Goal: Register for event/course

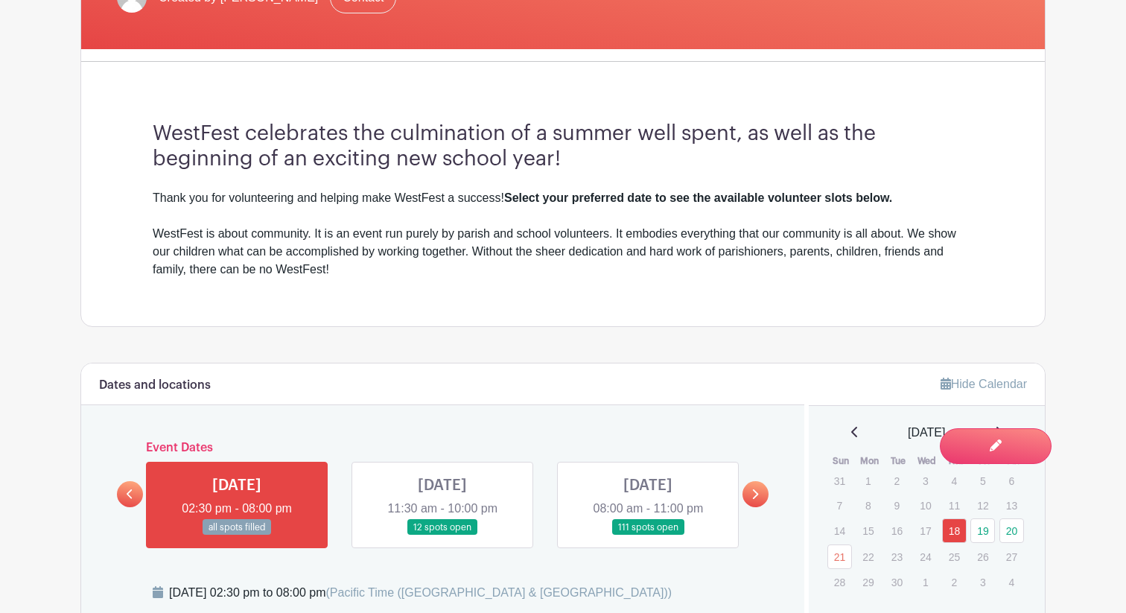
scroll to position [422, 0]
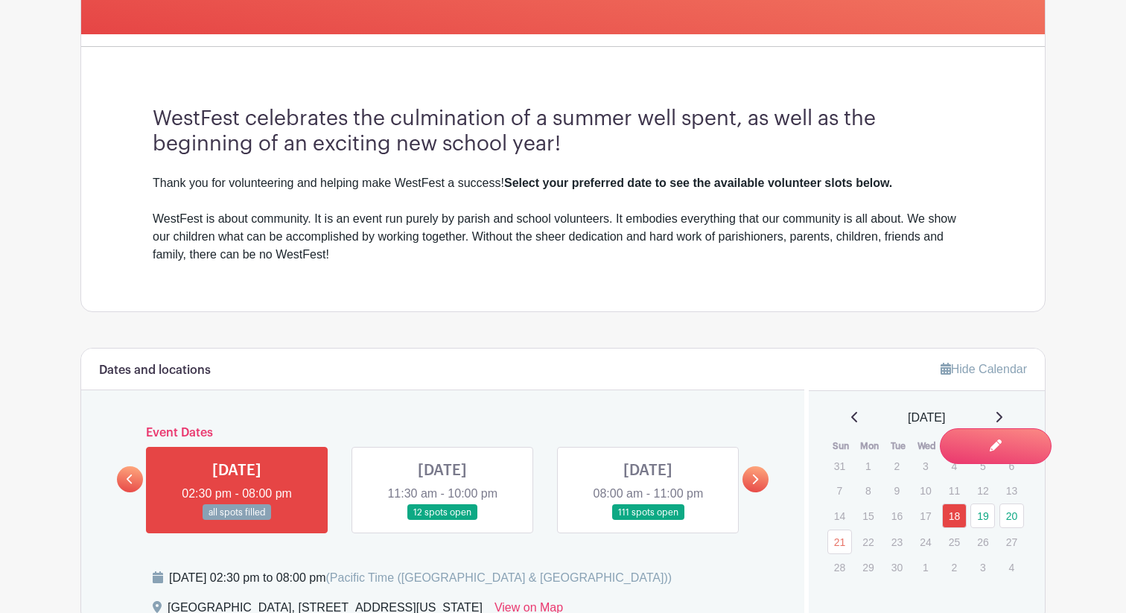
click at [752, 481] on icon at bounding box center [755, 479] width 7 height 11
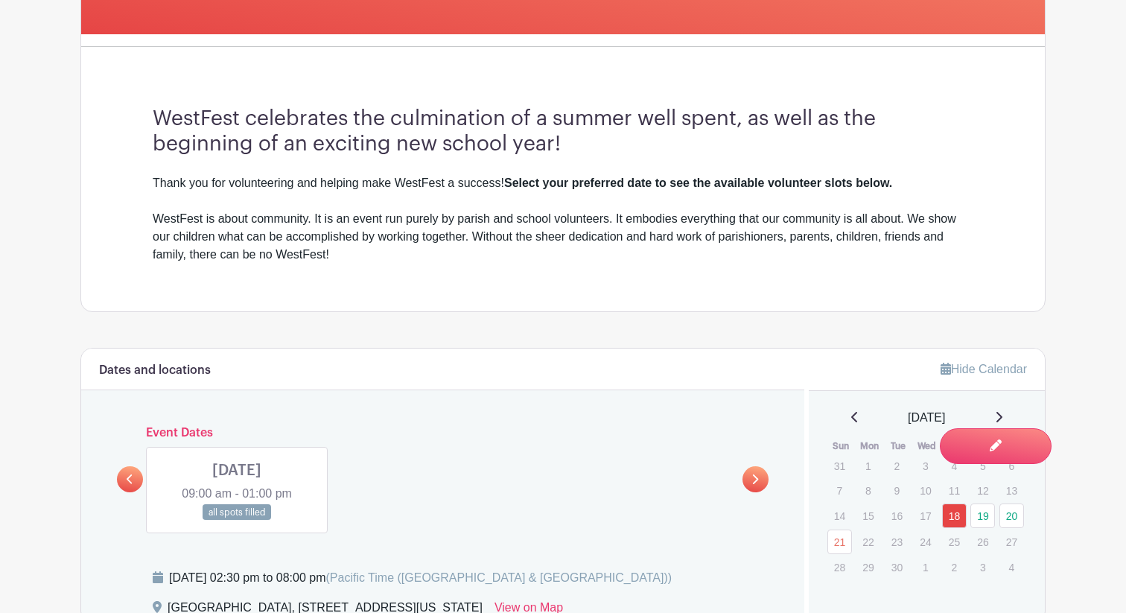
click at [135, 477] on link at bounding box center [130, 479] width 26 height 26
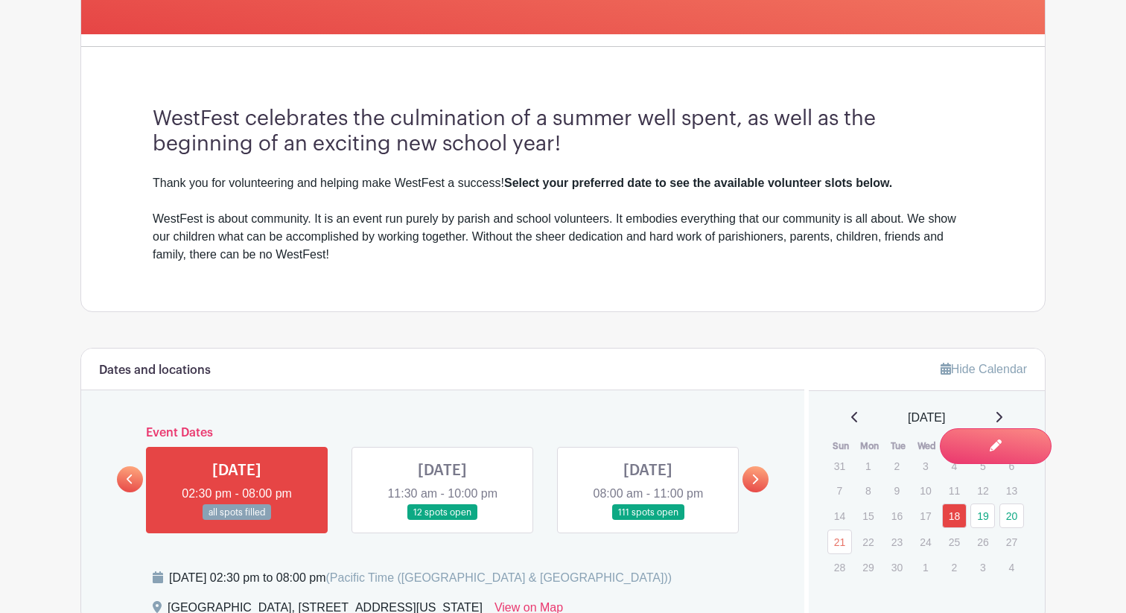
click at [648, 521] on link at bounding box center [648, 521] width 0 height 0
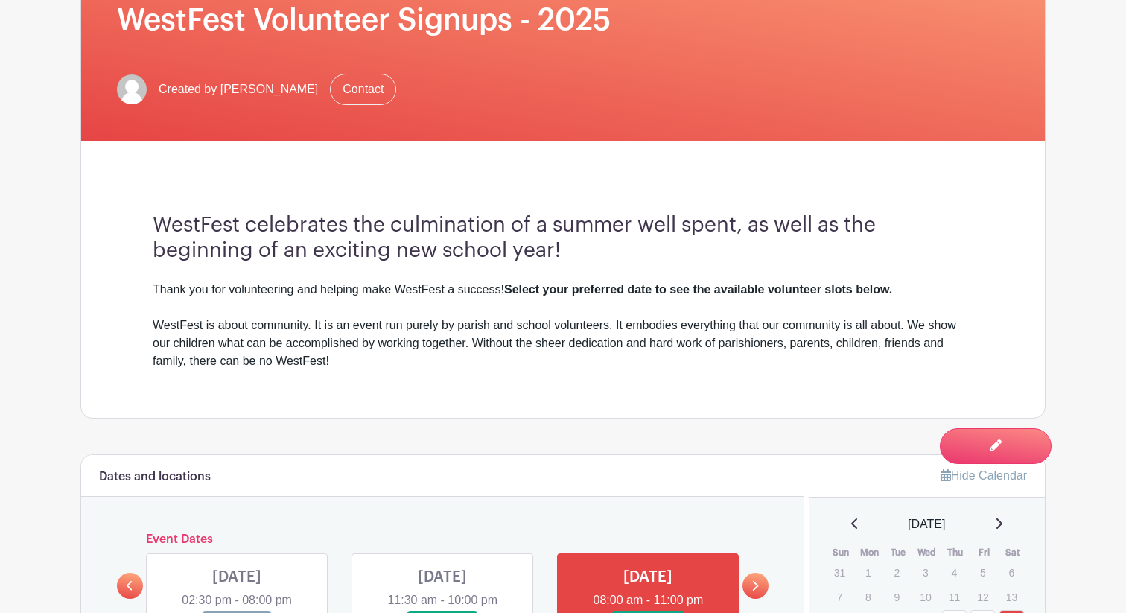
scroll to position [696, 0]
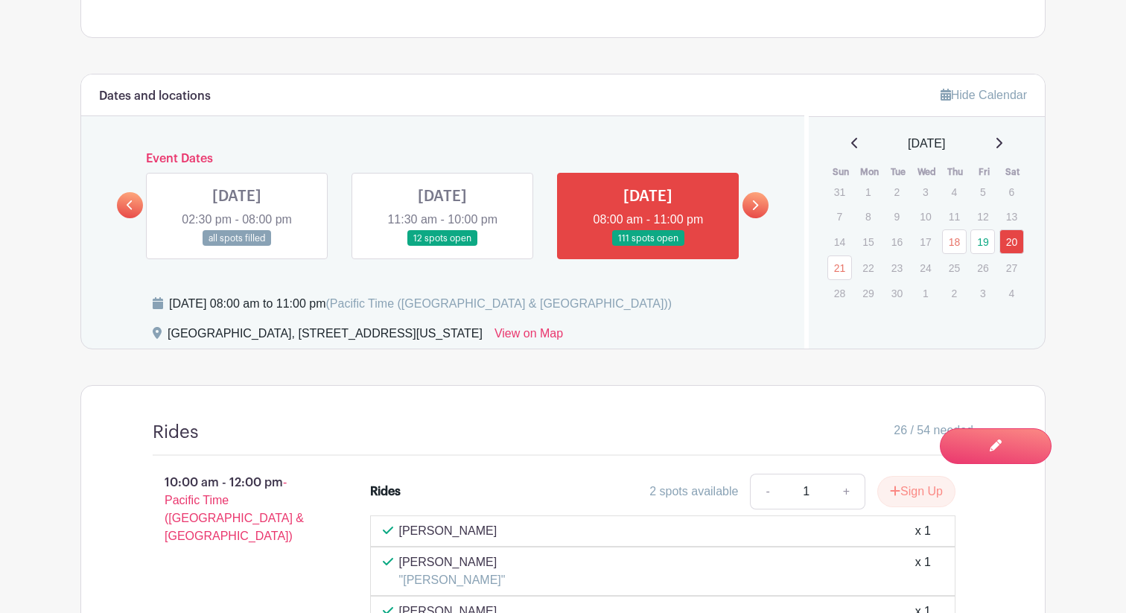
click at [442, 247] on link at bounding box center [442, 247] width 0 height 0
click at [987, 244] on link "19" at bounding box center [982, 241] width 25 height 25
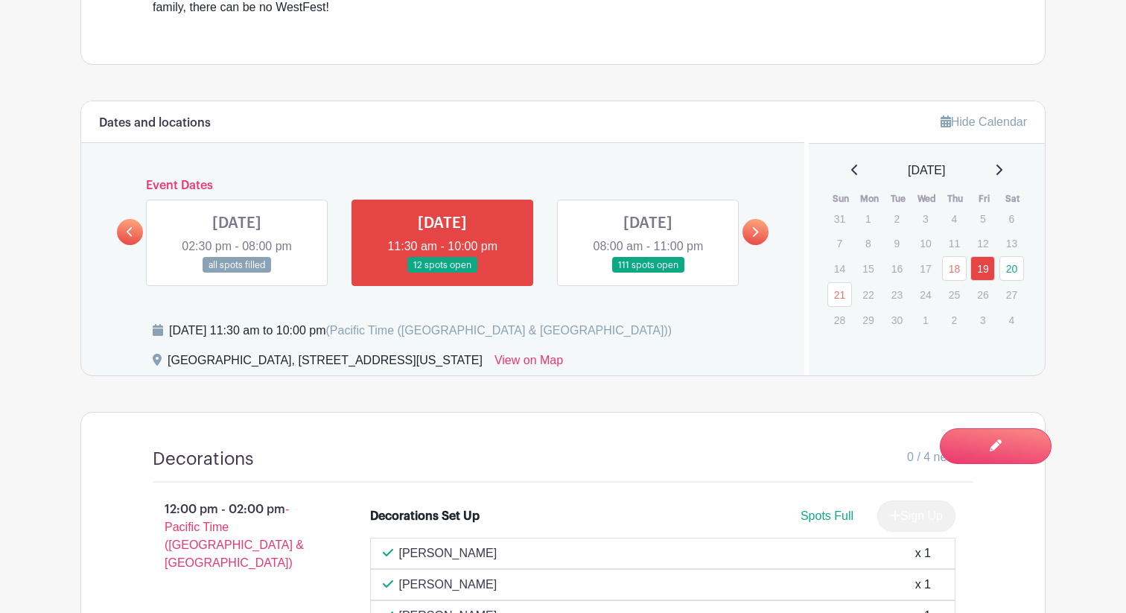
scroll to position [664, 0]
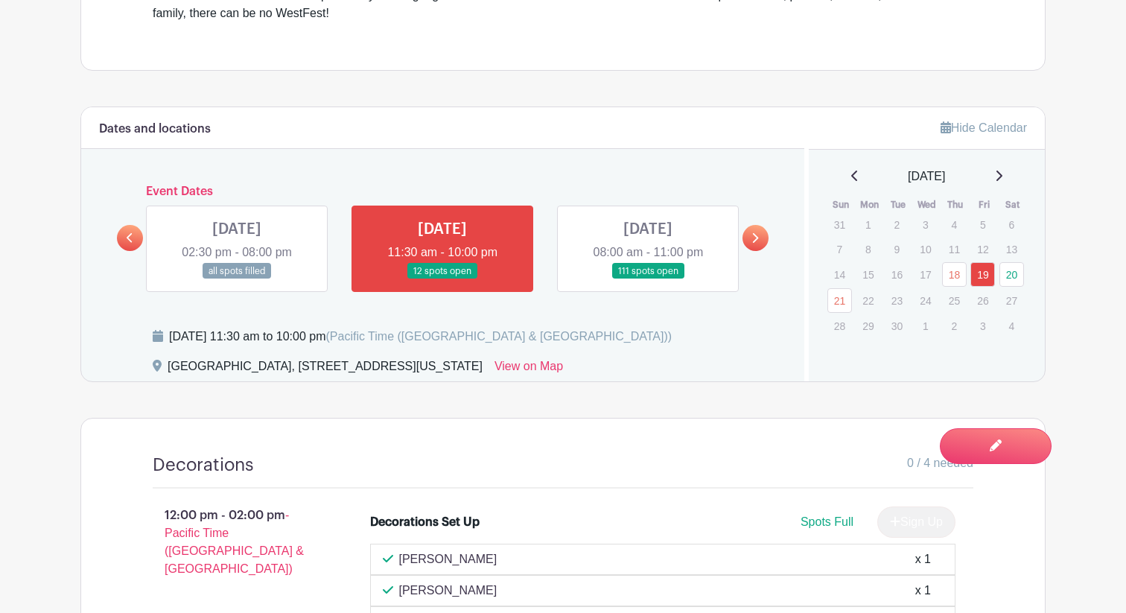
click at [757, 244] on icon at bounding box center [755, 237] width 7 height 11
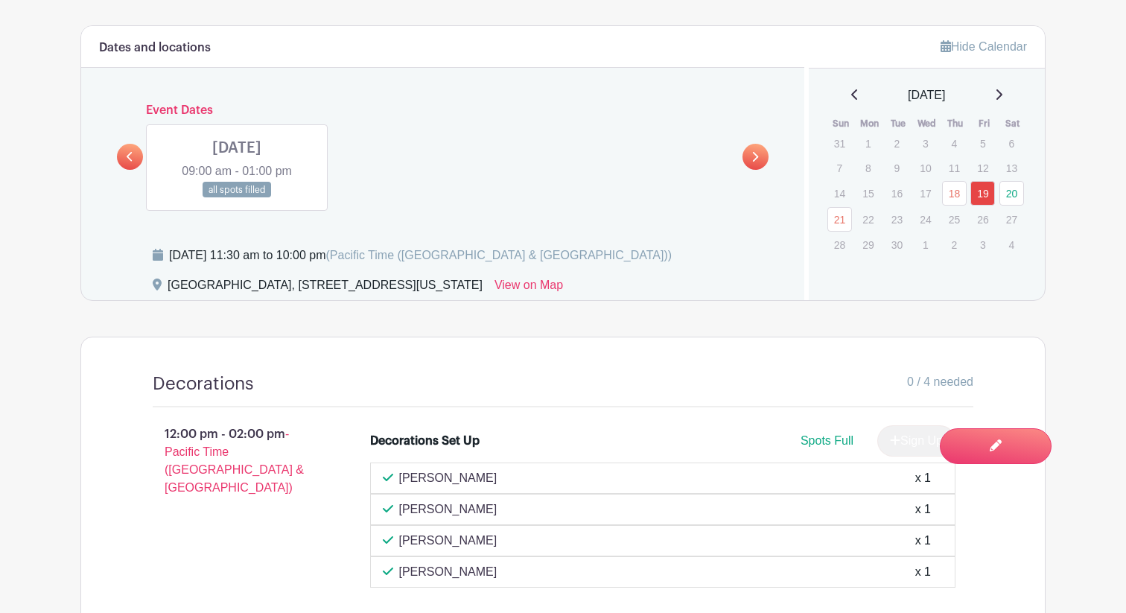
scroll to position [755, 0]
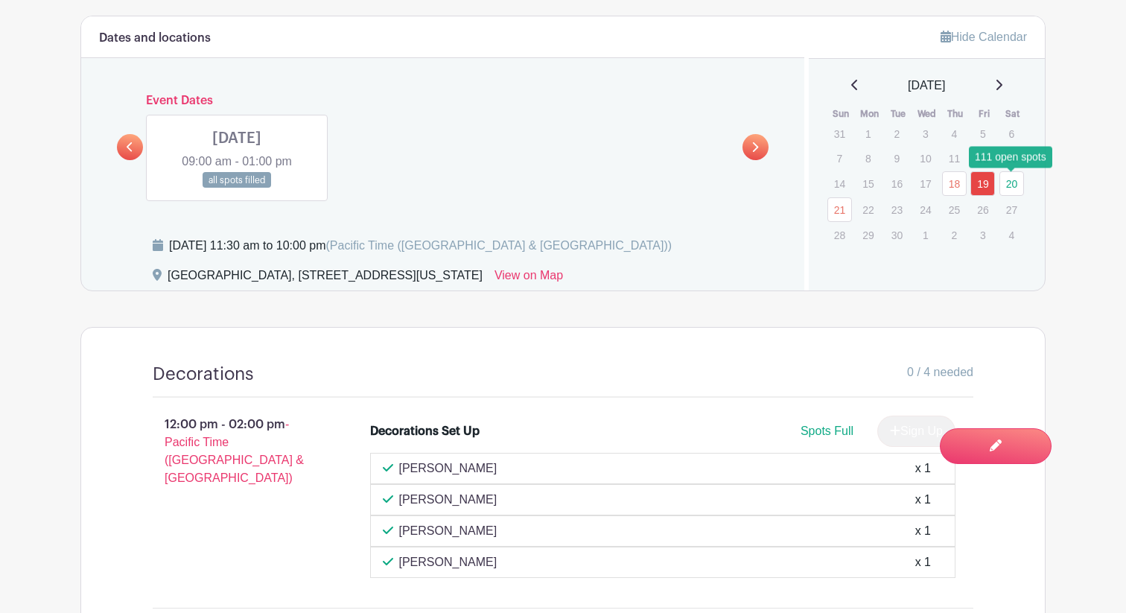
click at [1008, 186] on link "20" at bounding box center [1012, 183] width 25 height 25
click at [1013, 185] on link "20" at bounding box center [1012, 183] width 25 height 25
click at [1013, 186] on link "20" at bounding box center [1012, 183] width 25 height 25
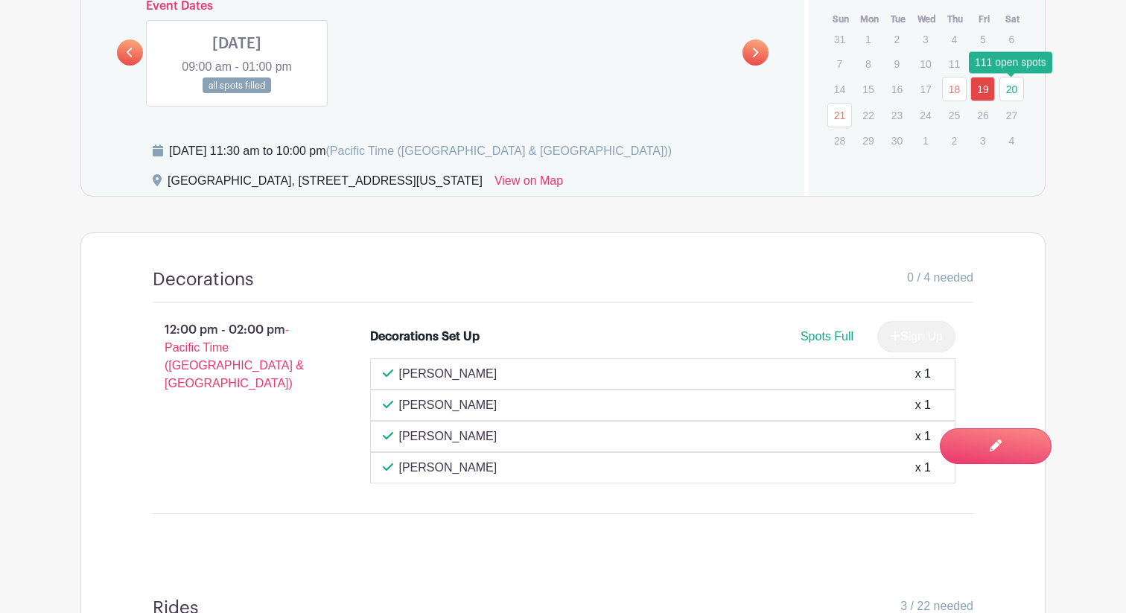
scroll to position [842, 0]
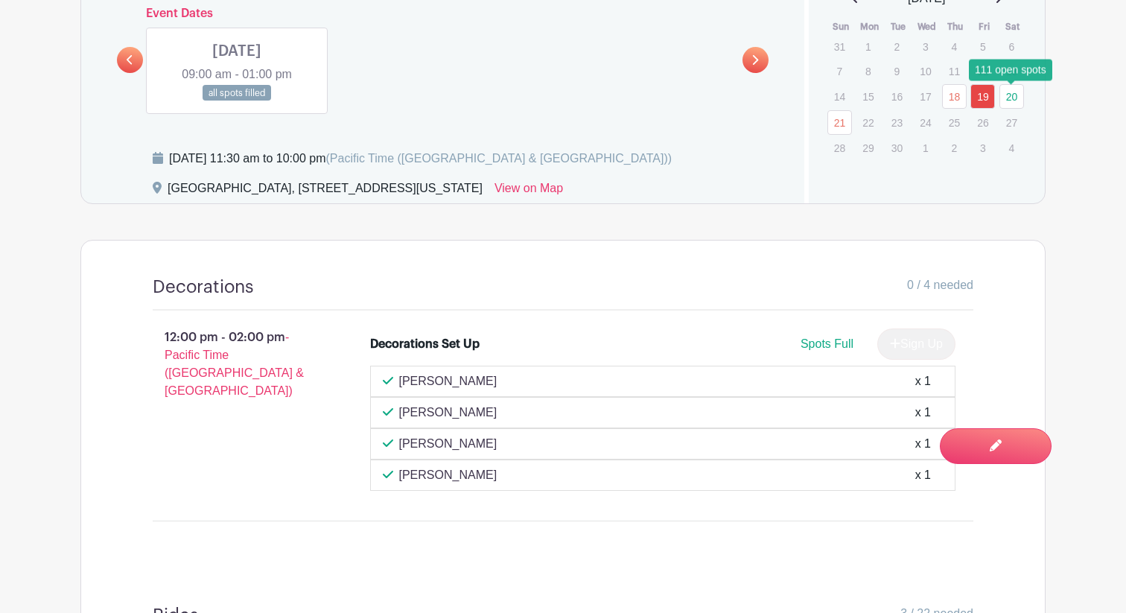
click at [1011, 100] on link "20" at bounding box center [1012, 96] width 25 height 25
click at [132, 69] on link at bounding box center [130, 60] width 26 height 26
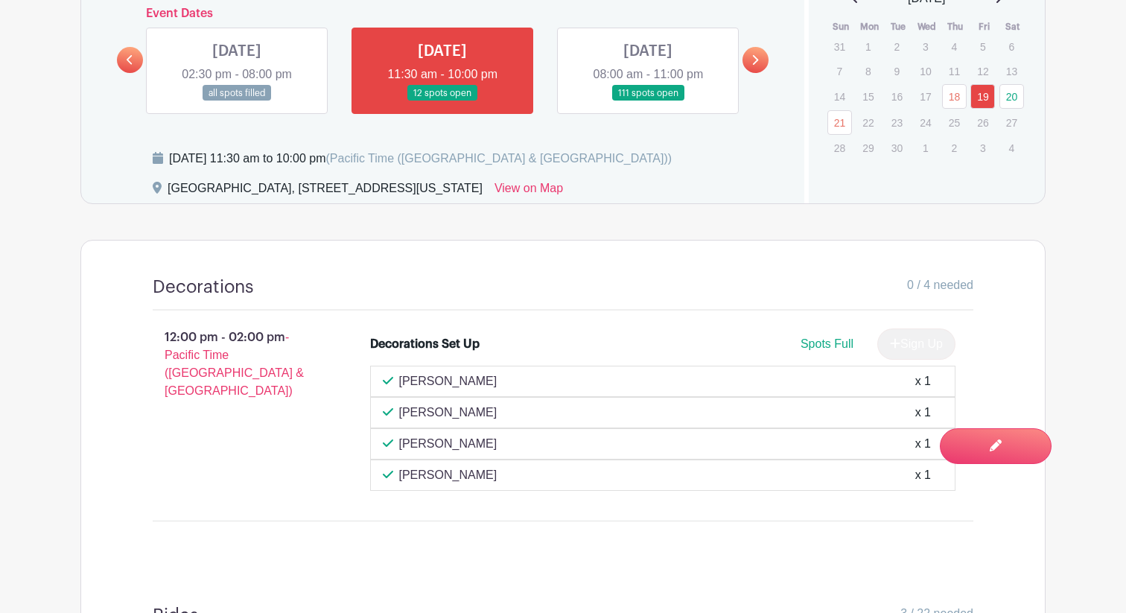
click at [648, 101] on link at bounding box center [648, 101] width 0 height 0
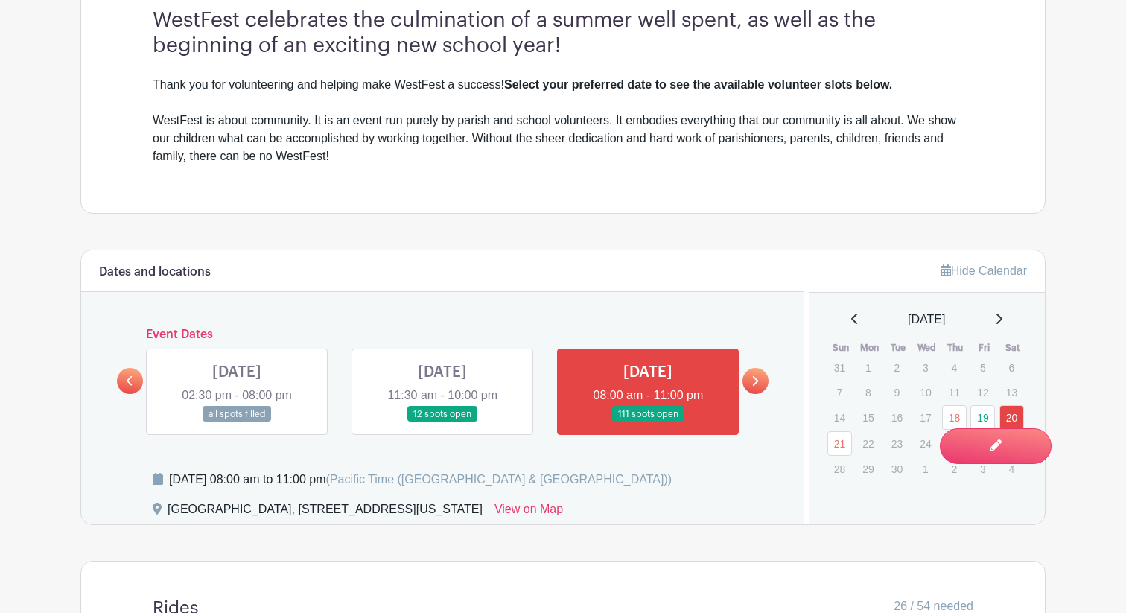
scroll to position [524, 0]
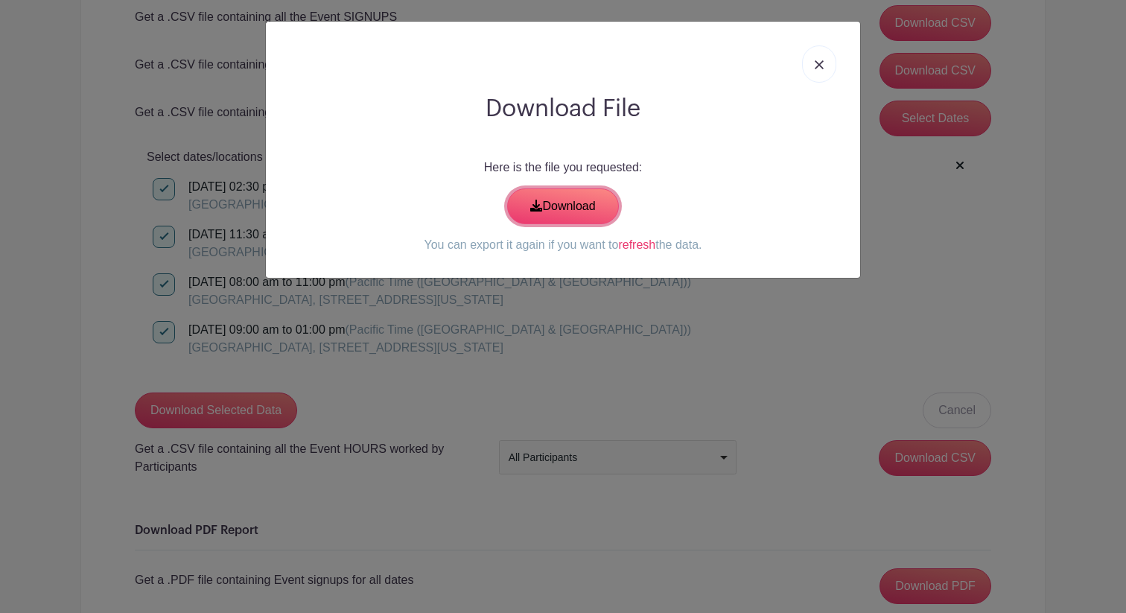
scroll to position [280, 0]
